Goal: Task Accomplishment & Management: Use online tool/utility

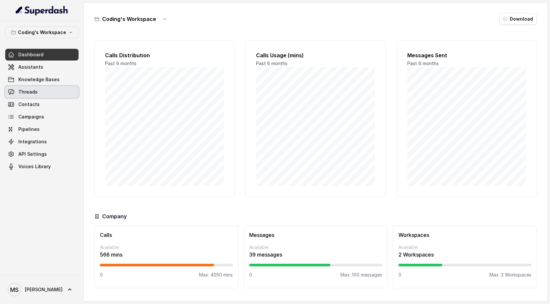
click at [45, 92] on link "Threads" at bounding box center [41, 92] width 73 height 12
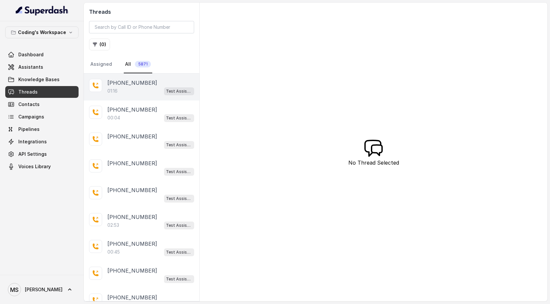
click at [149, 94] on div "01:16 Test Assistant-3" at bounding box center [150, 91] width 87 height 9
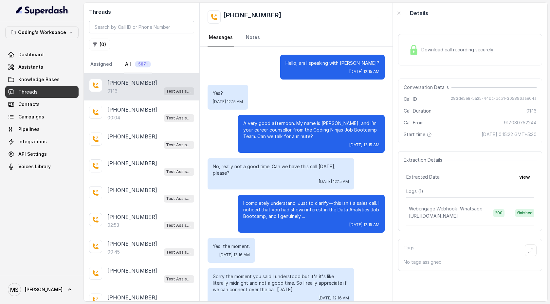
scroll to position [250, 0]
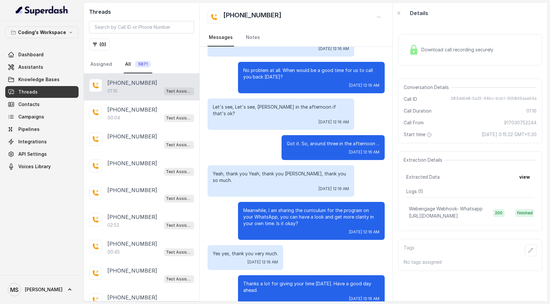
click at [435, 47] on span "Download call recording securely" at bounding box center [458, 49] width 75 height 7
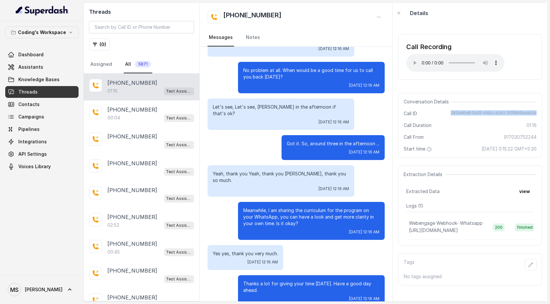
drag, startPoint x: 453, startPoint y: 111, endPoint x: 541, endPoint y: 114, distance: 87.8
click at [541, 114] on div "Conversation Details Call ID 283de5e8-5a25-44bc-bcb1-305896aae04a Call Duration…" at bounding box center [470, 125] width 144 height 65
copy span "283de5e8-5a25-44bc-bcb1-305896aae04a"
